Goal: Task Accomplishment & Management: Complete application form

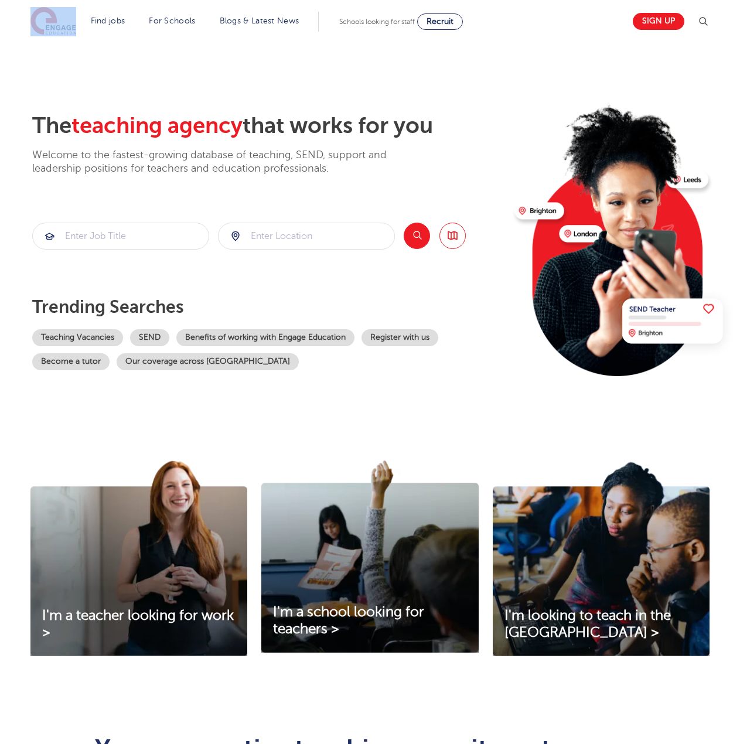
drag, startPoint x: 83, startPoint y: 26, endPoint x: 57, endPoint y: 26, distance: 25.8
click at [57, 26] on section "Find jobs All vacancies We have one of the UK's largest database. and with hund…" at bounding box center [327, 21] width 595 height 43
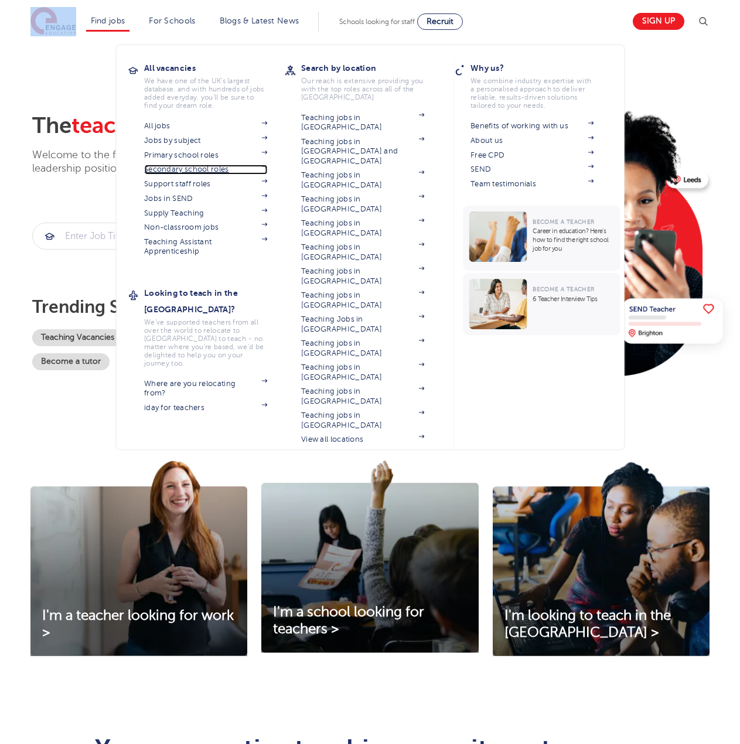
click at [189, 169] on link "Secondary school roles" at bounding box center [205, 169] width 123 height 9
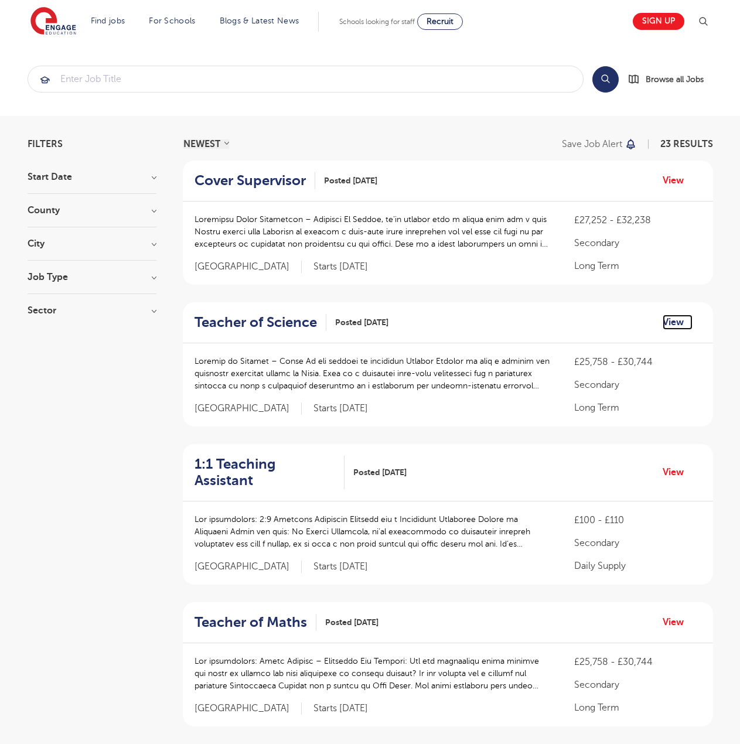
click at [671, 322] on link "View" at bounding box center [677, 322] width 30 height 15
click at [153, 243] on h3 "City" at bounding box center [92, 243] width 129 height 9
click at [156, 210] on h3 "County" at bounding box center [92, 210] width 129 height 9
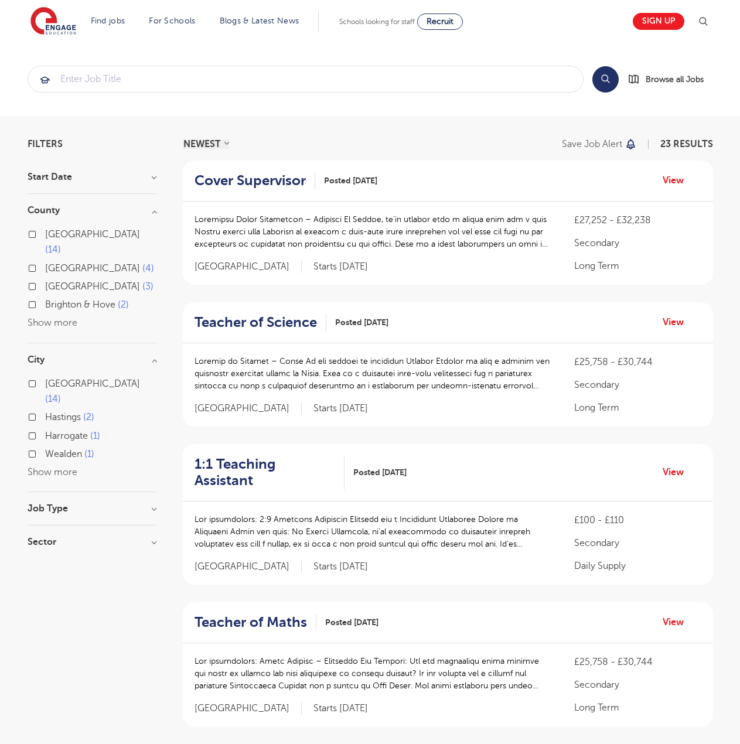
click at [45, 279] on label "East Sussex 3" at bounding box center [99, 286] width 108 height 15
click at [45, 281] on input "East Sussex 3" at bounding box center [49, 285] width 8 height 8
checkbox input "true"
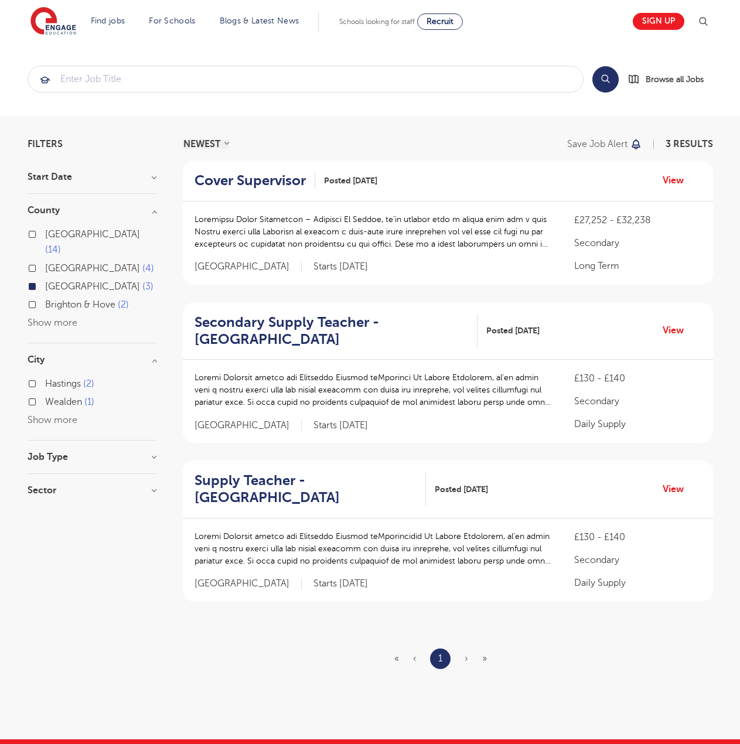
click at [45, 297] on label "Brighton & Hove 2" at bounding box center [87, 304] width 84 height 15
click at [45, 299] on input "Brighton & Hove 2" at bounding box center [49, 303] width 8 height 8
checkbox input "true"
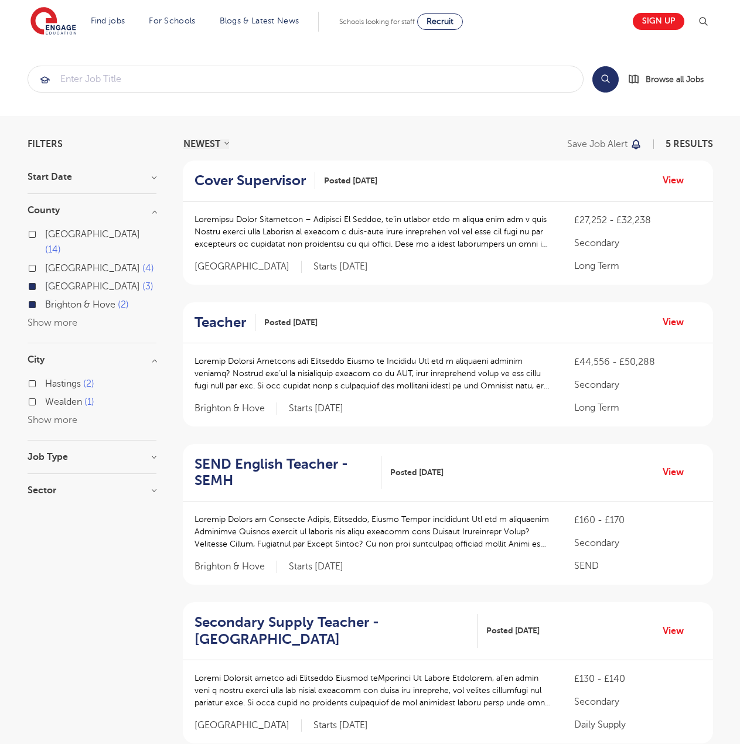
click at [45, 261] on label "North Yorkshire 4" at bounding box center [99, 268] width 109 height 15
click at [45, 263] on input "North Yorkshire 4" at bounding box center [49, 267] width 8 height 8
checkbox input "true"
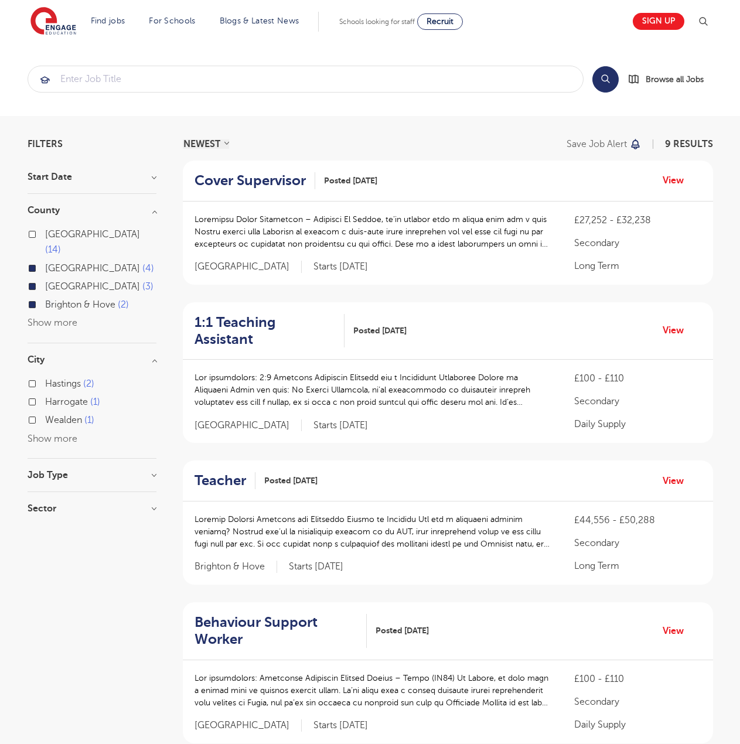
click at [45, 231] on label "Leeds 14" at bounding box center [100, 242] width 111 height 31
click at [45, 231] on input "Leeds 14" at bounding box center [49, 233] width 8 height 8
checkbox input "true"
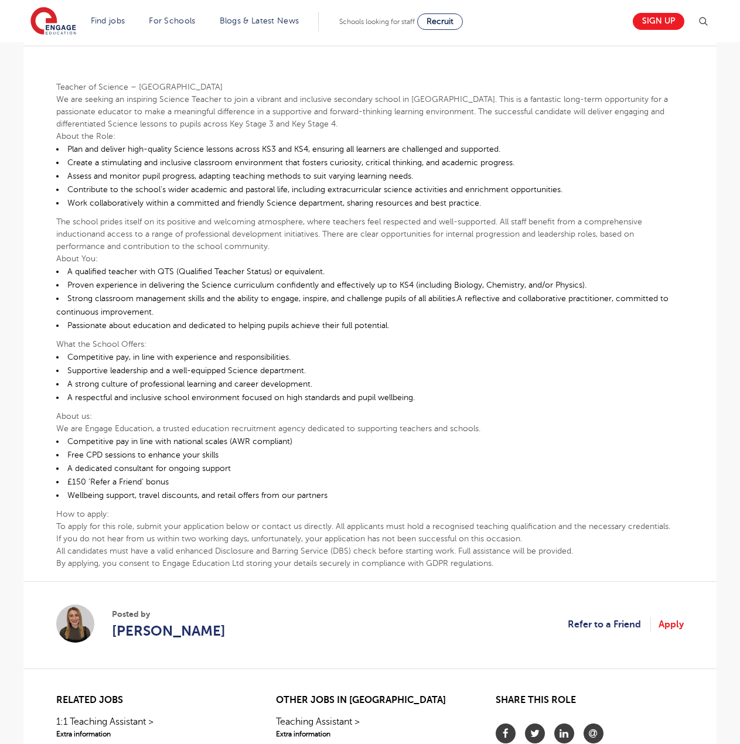
scroll to position [293, 0]
click at [668, 624] on link "Apply" at bounding box center [670, 623] width 25 height 15
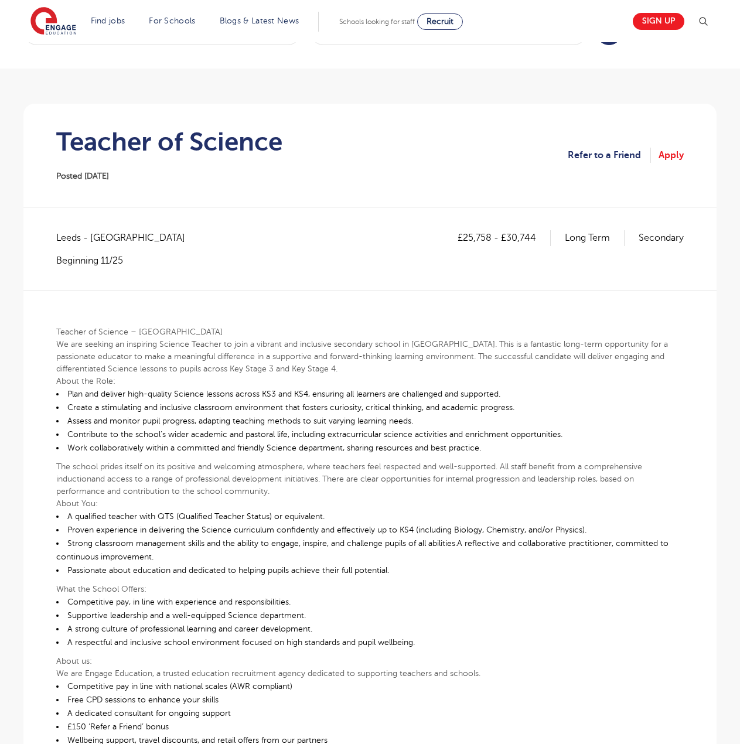
scroll to position [0, 0]
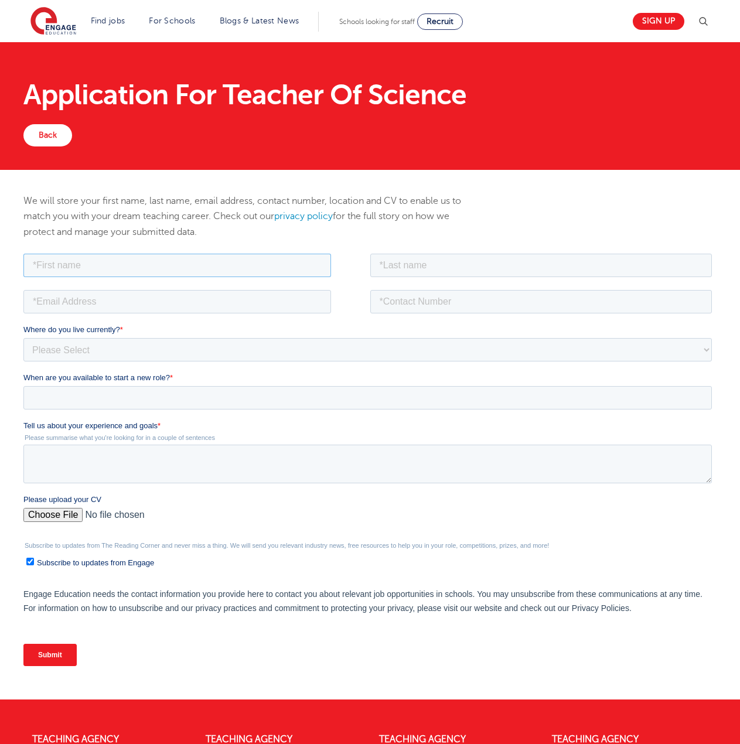
click at [87, 261] on input "text" at bounding box center [177, 264] width 308 height 23
type input "[PERSON_NAME]"
